Goal: Contribute content: Add original content to the website for others to see

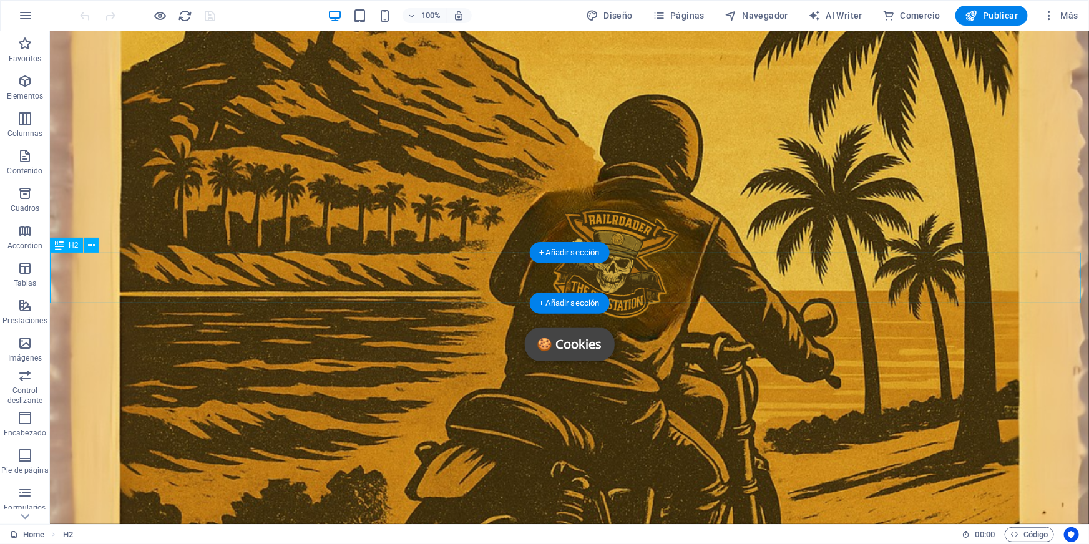
scroll to position [372, 0]
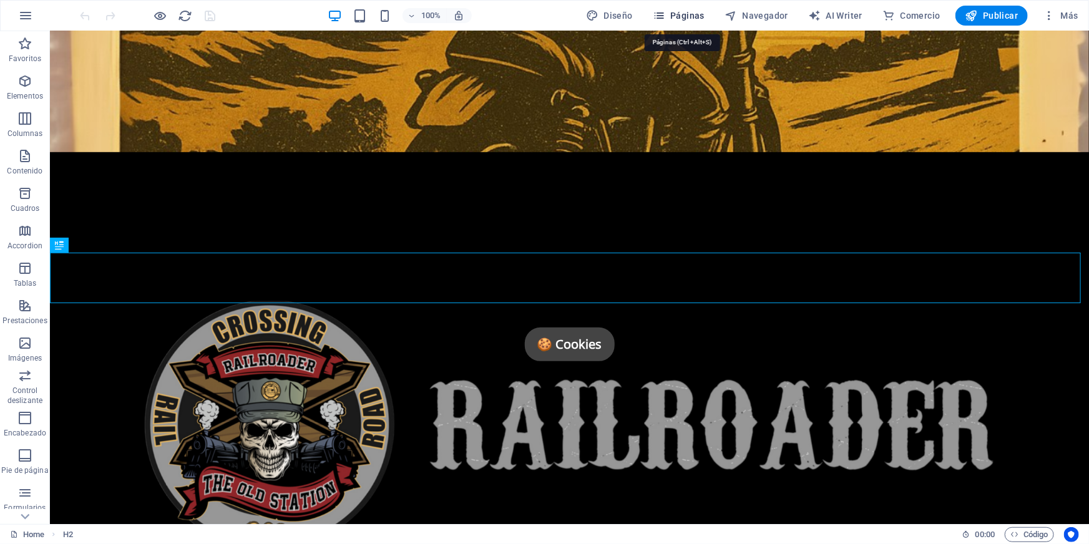
click at [686, 17] on span "Páginas" at bounding box center [679, 15] width 52 height 12
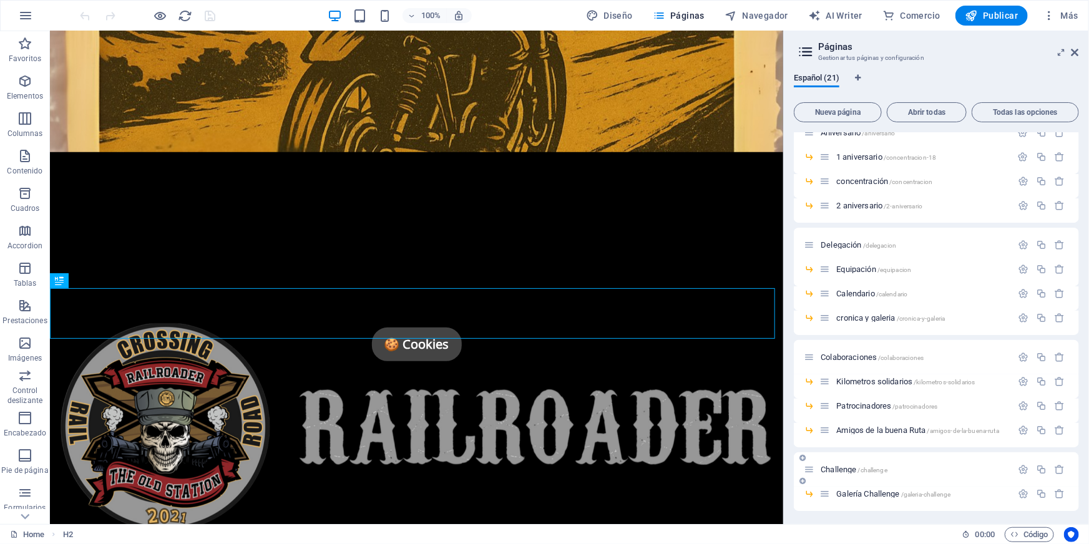
scroll to position [0, 0]
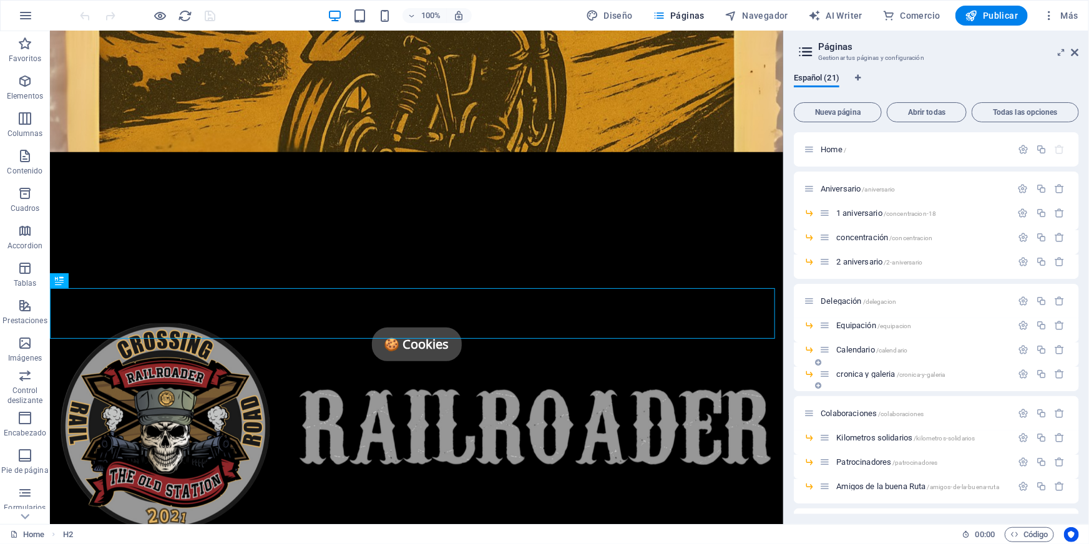
click at [877, 376] on span "cronica y galeria /cronica-y-galeria" at bounding box center [890, 373] width 109 height 9
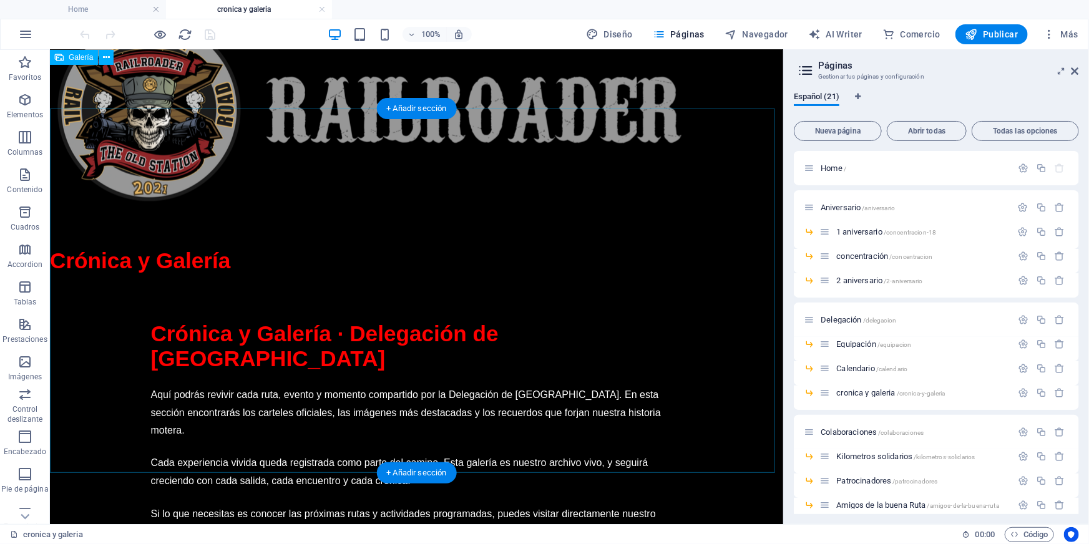
scroll to position [737, 0]
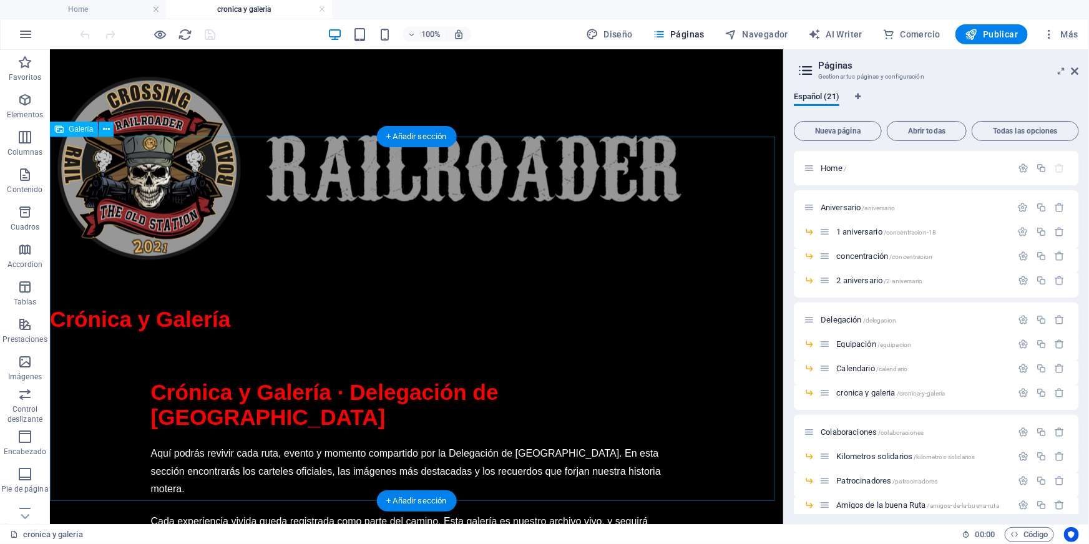
select select "4"
select select "%"
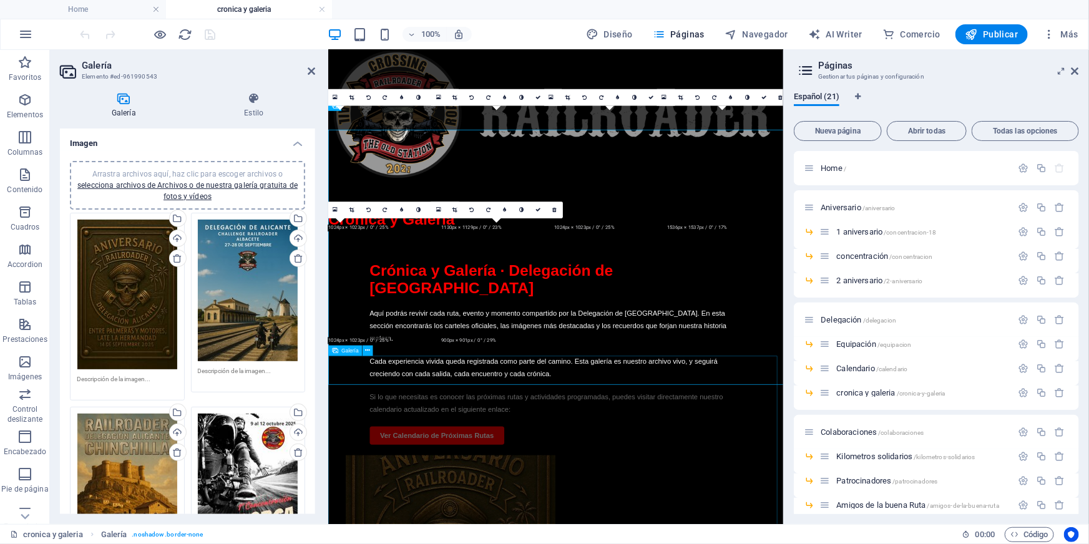
scroll to position [710, 0]
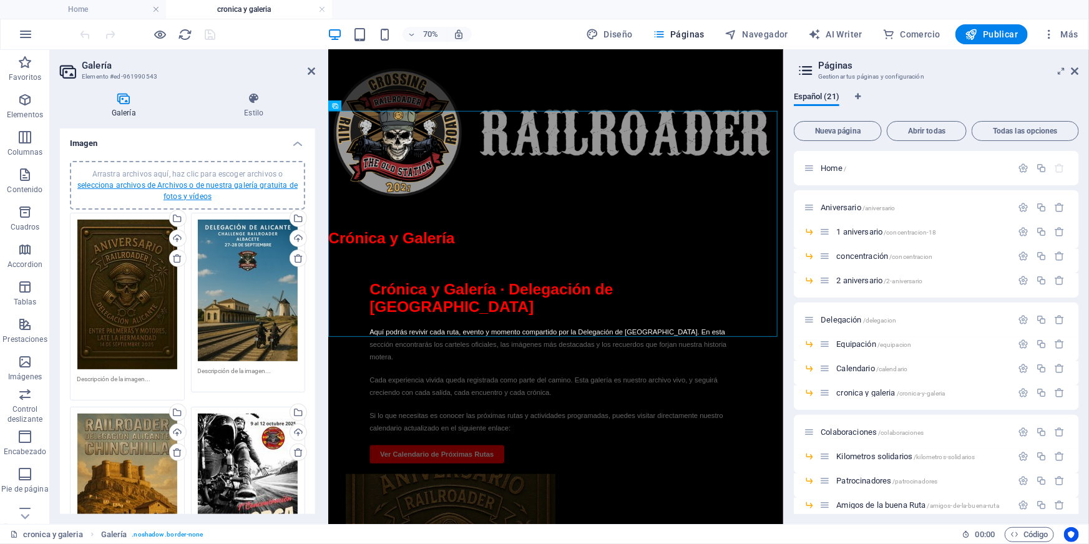
drag, startPoint x: 187, startPoint y: 352, endPoint x: 140, endPoint y: 182, distance: 176.2
click at [140, 182] on link "selecciona archivos de Archivos o de nuestra galería gratuita de fotos y vídeos" at bounding box center [187, 191] width 220 height 20
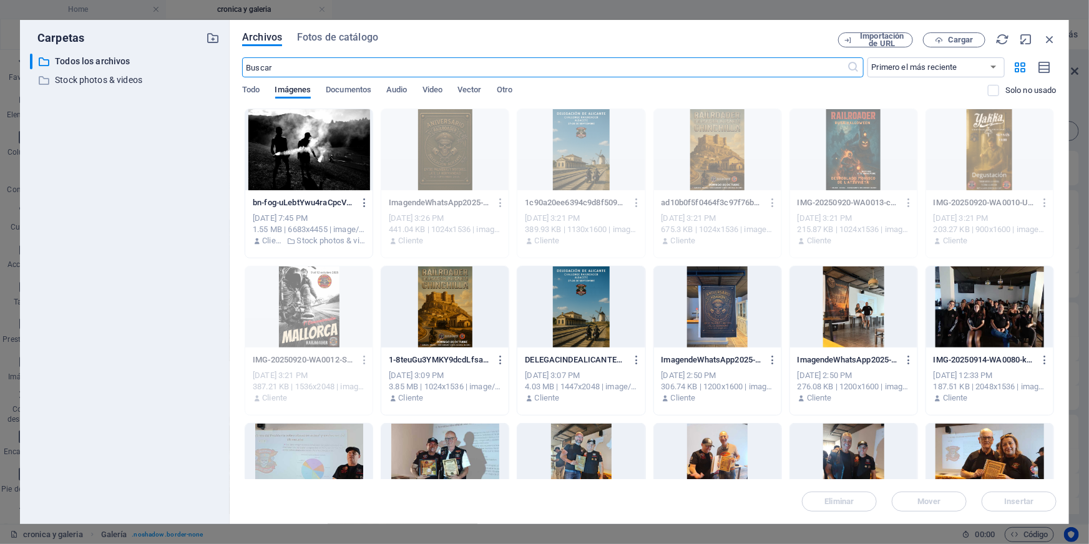
scroll to position [448, 0]
drag, startPoint x: 510, startPoint y: 128, endPoint x: 957, endPoint y: 46, distance: 454.3
click at [957, 46] on button "Cargar" at bounding box center [954, 39] width 62 height 15
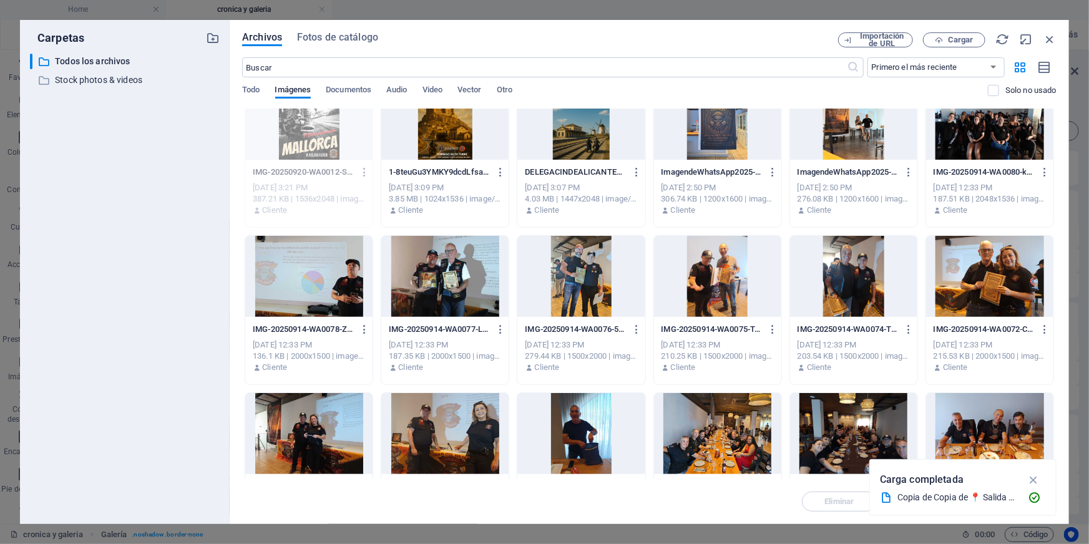
scroll to position [0, 0]
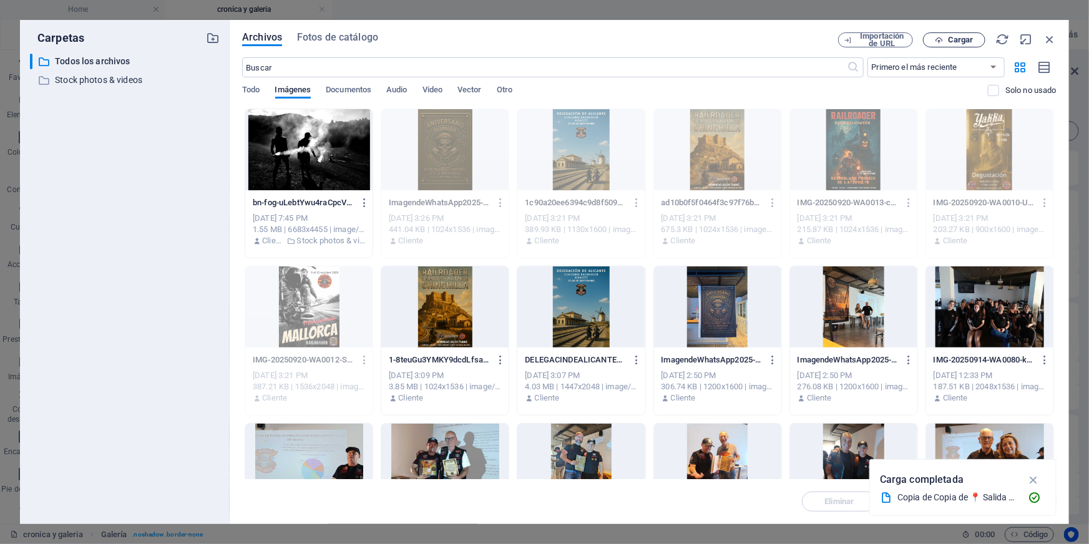
click at [958, 44] on span "Cargar" at bounding box center [961, 39] width 26 height 7
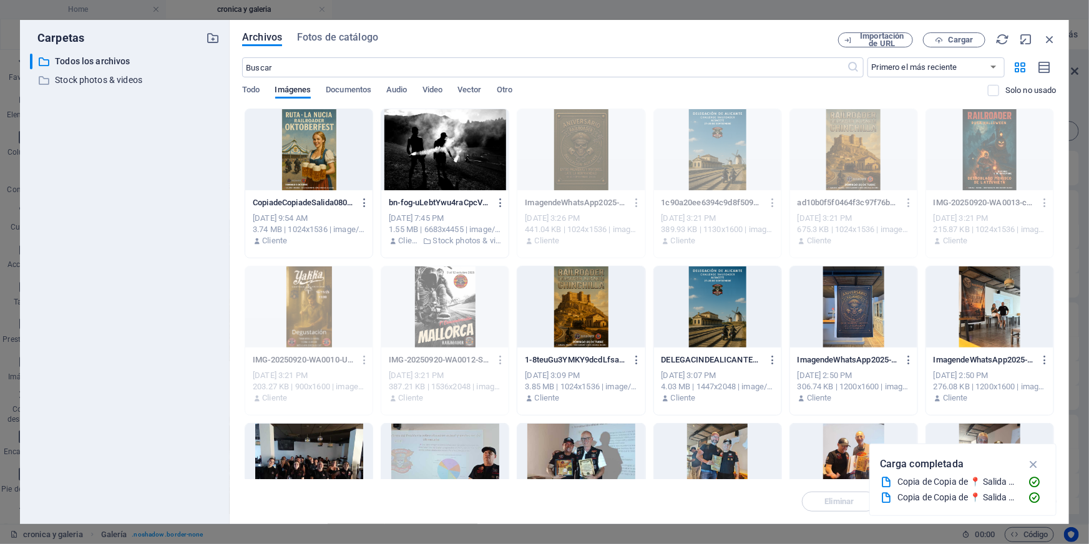
click at [317, 145] on div at bounding box center [308, 149] width 127 height 81
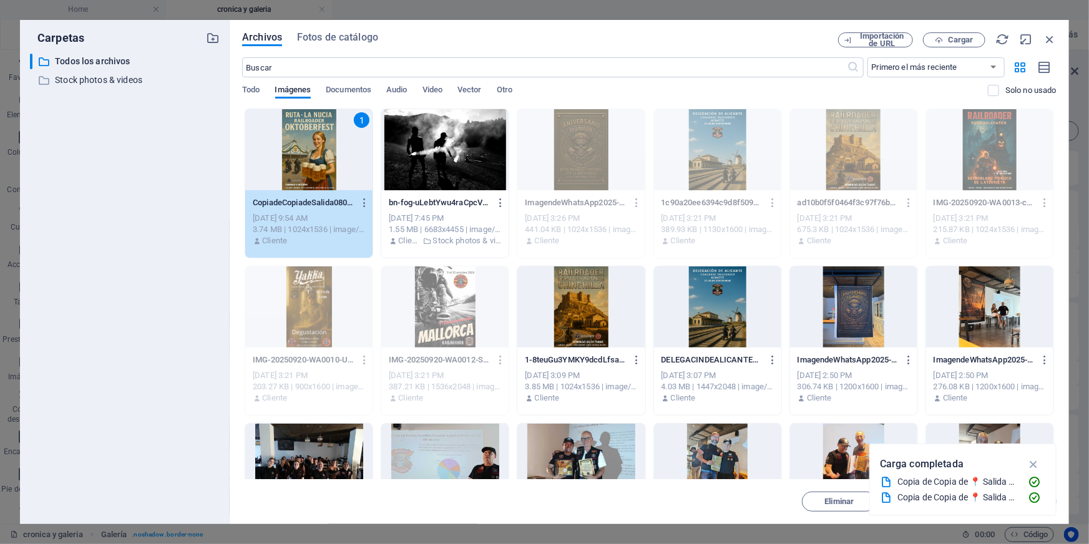
click at [317, 145] on div "1" at bounding box center [308, 149] width 127 height 81
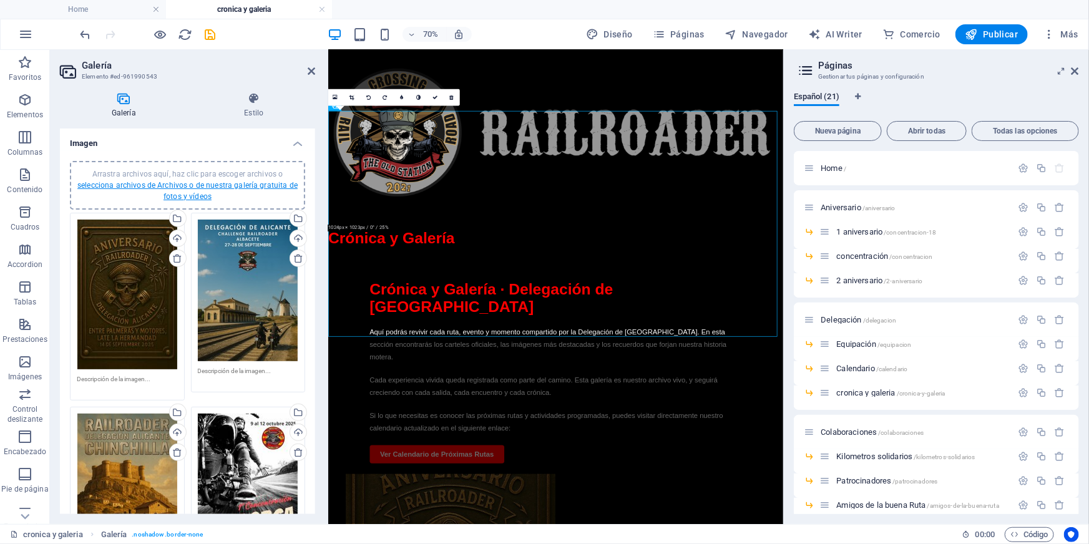
click at [244, 188] on link "selecciona archivos de Archivos o de nuestra galería gratuita de fotos y vídeos" at bounding box center [187, 191] width 220 height 20
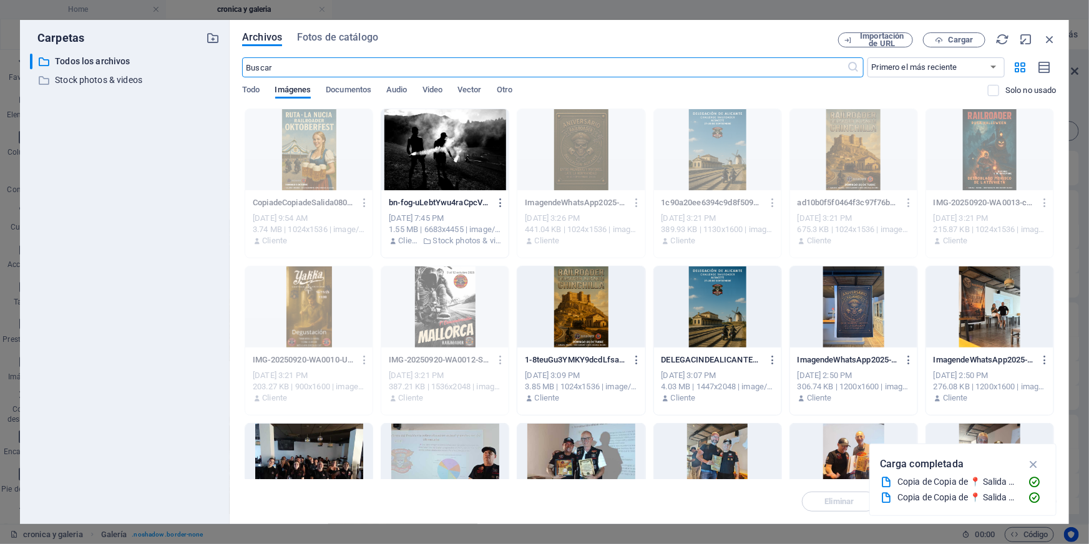
scroll to position [448, 0]
click at [957, 37] on span "Cargar" at bounding box center [961, 39] width 26 height 7
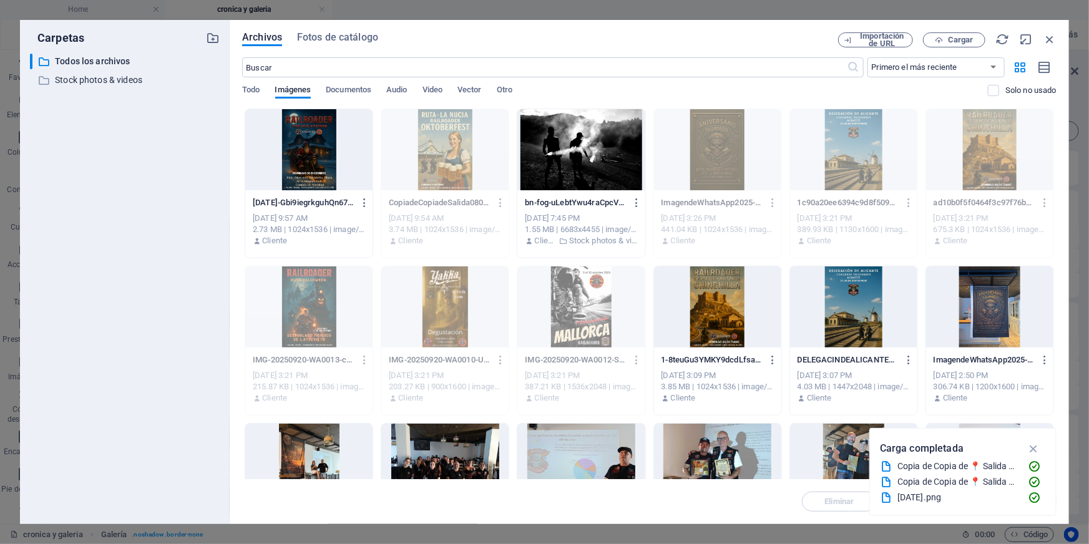
click at [320, 139] on div at bounding box center [308, 149] width 127 height 81
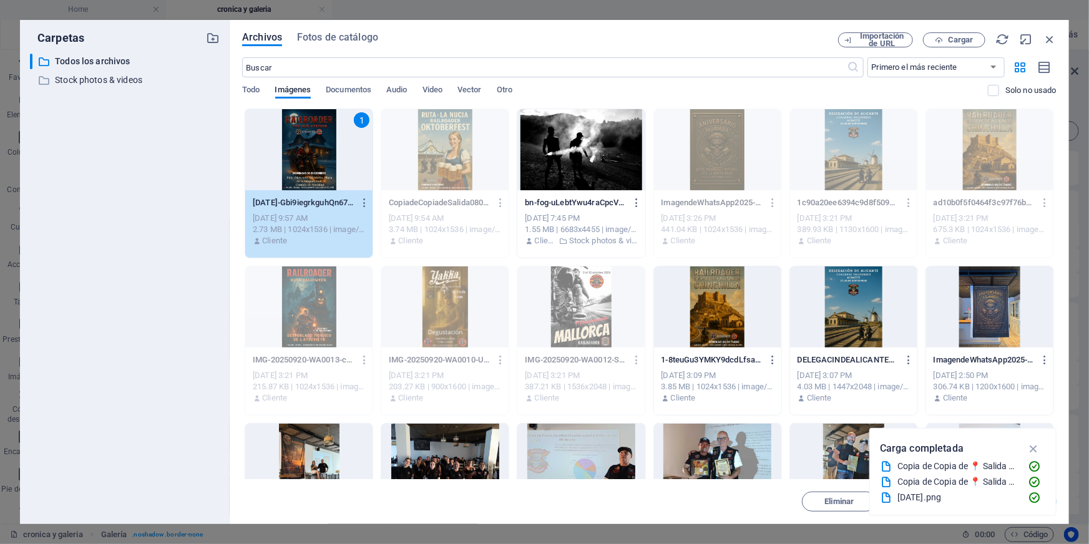
click at [320, 139] on div "1" at bounding box center [308, 149] width 127 height 81
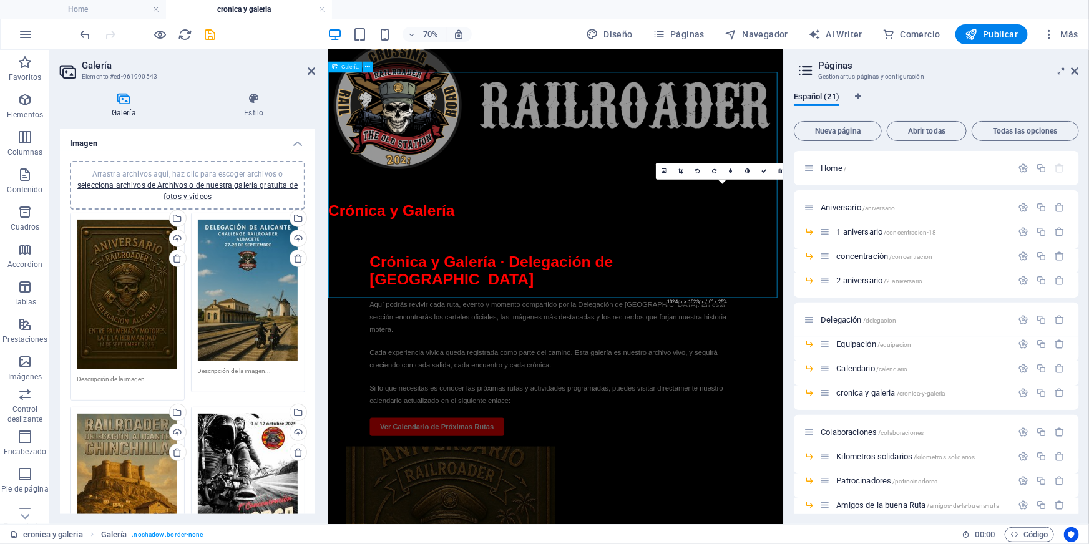
scroll to position [767, 0]
